Goal: Find specific page/section: Find specific page/section

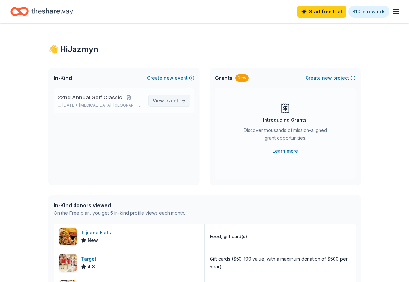
click at [167, 99] on span "event" at bounding box center [171, 101] width 13 height 6
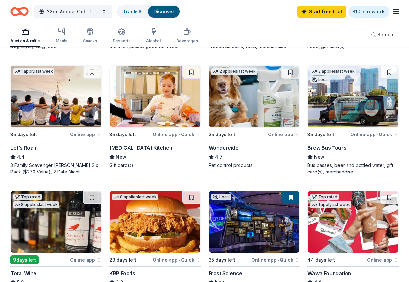
scroll to position [163, 0]
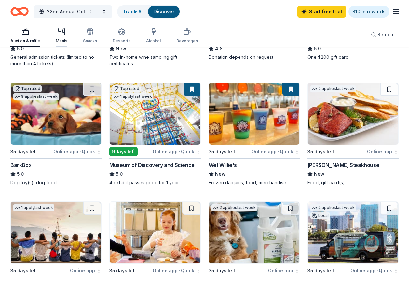
click at [57, 34] on div "button" at bounding box center [62, 32] width 12 height 8
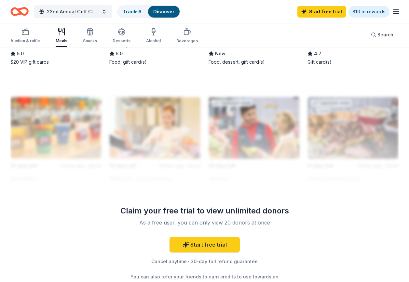
scroll to position [650, 0]
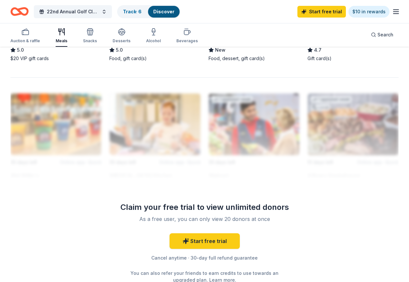
click at [392, 14] on icon "button" at bounding box center [396, 12] width 8 height 8
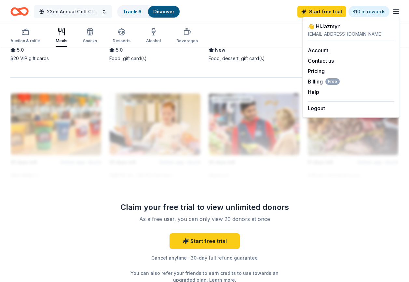
click at [53, 14] on span "22nd Annual Golf Classic" at bounding box center [73, 12] width 52 height 8
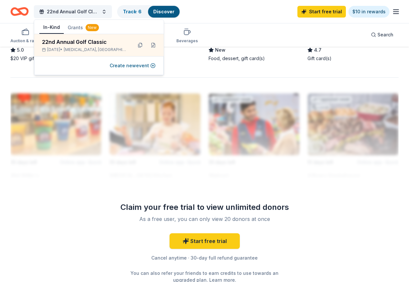
click at [395, 13] on icon "button" at bounding box center [396, 12] width 8 height 8
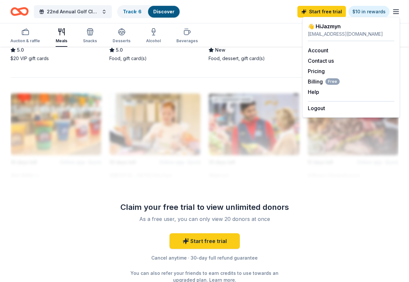
click at [23, 15] on icon "Home" at bounding box center [23, 11] width 10 height 7
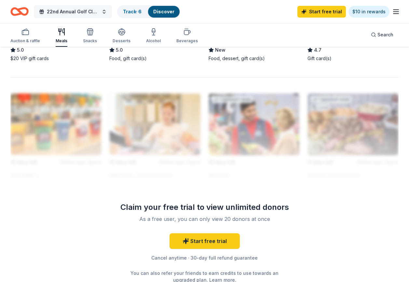
click at [77, 14] on span "22nd Annual Golf Classic" at bounding box center [73, 12] width 52 height 8
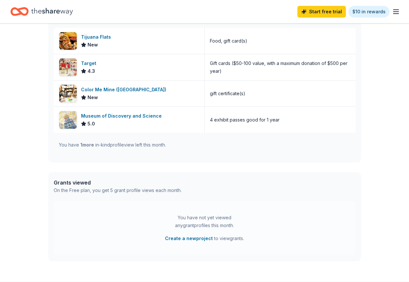
scroll to position [242, 0]
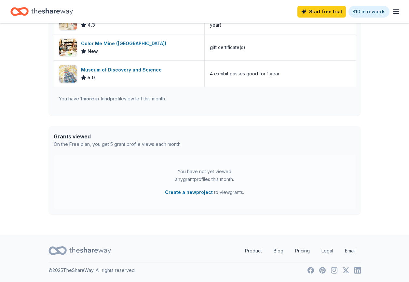
drag, startPoint x: 94, startPoint y: 184, endPoint x: 24, endPoint y: 42, distance: 158.6
click at [17, 41] on div "👋 Hi Jazmyn In-Kind Create new event 22nd Annual Golf Classic [DATE] • [MEDICAL…" at bounding box center [204, 9] width 409 height 454
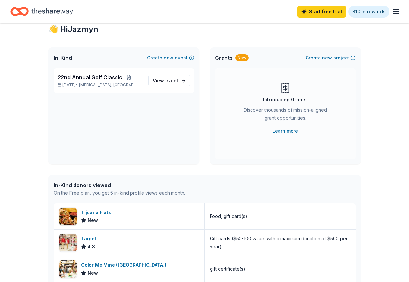
scroll to position [0, 0]
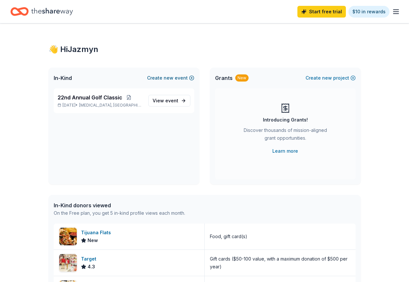
click at [170, 76] on span "new" at bounding box center [168, 78] width 10 height 8
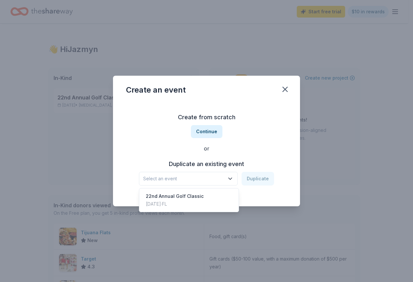
click at [225, 174] on button "Select an event" at bounding box center [188, 179] width 99 height 14
click at [286, 90] on div "Create an event Create from scratch Continue or Duplicate an existing event Sel…" at bounding box center [206, 141] width 187 height 131
click at [286, 90] on icon "button" at bounding box center [285, 89] width 5 height 5
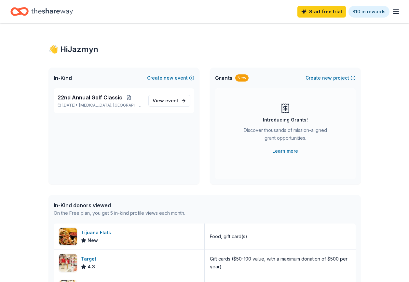
click at [392, 8] on icon "button" at bounding box center [396, 12] width 8 height 8
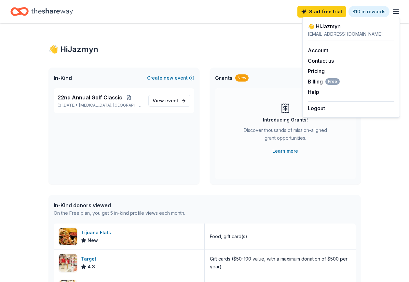
click at [55, 11] on icon "Home" at bounding box center [52, 11] width 42 height 7
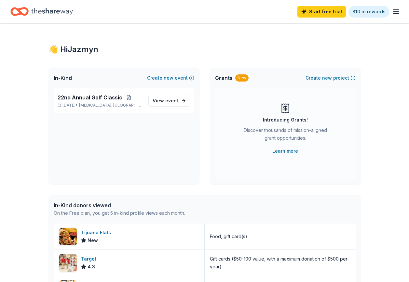
click at [20, 14] on icon "Home" at bounding box center [16, 11] width 10 height 7
click at [398, 14] on icon "button" at bounding box center [396, 12] width 8 height 8
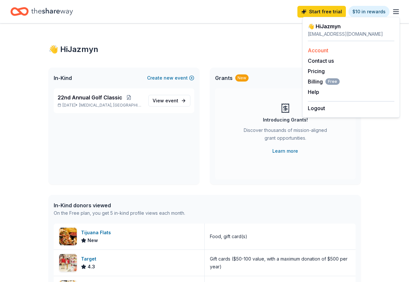
click at [322, 50] on link "Account" at bounding box center [317, 50] width 20 height 7
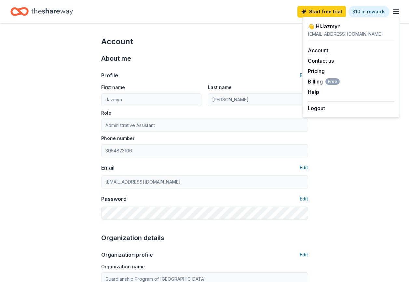
click at [398, 14] on line "button" at bounding box center [395, 14] width 5 height 0
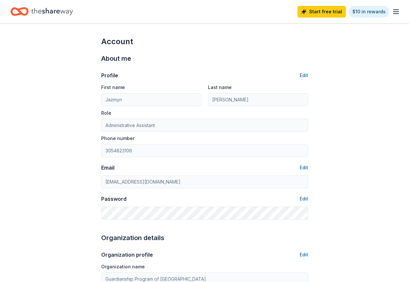
click at [28, 16] on icon "Home" at bounding box center [19, 11] width 18 height 15
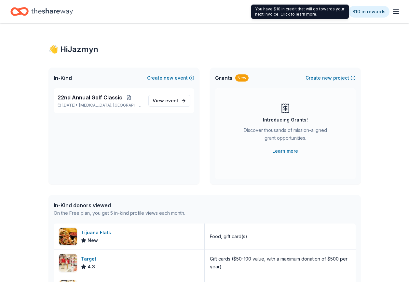
click at [396, 12] on line "button" at bounding box center [395, 12] width 5 height 0
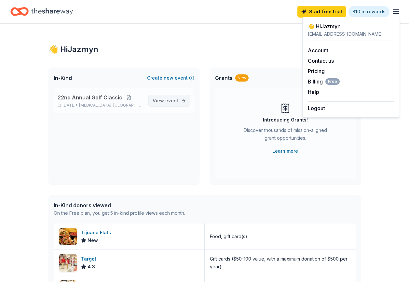
click at [182, 101] on link "View event" at bounding box center [169, 101] width 42 height 12
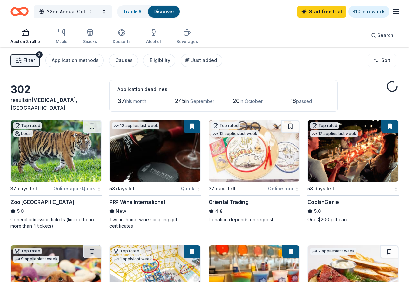
click at [128, 41] on div "Auction & raffle Meals Snacks Desserts Alcohol Beverages" at bounding box center [103, 36] width 187 height 21
click at [120, 39] on div "Desserts" at bounding box center [121, 37] width 18 height 16
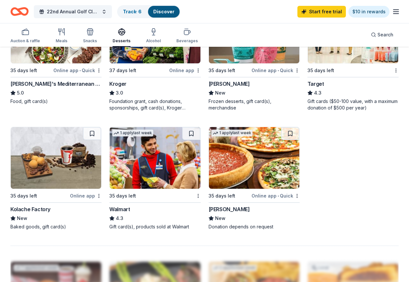
scroll to position [488, 0]
